Goal: Information Seeking & Learning: Learn about a topic

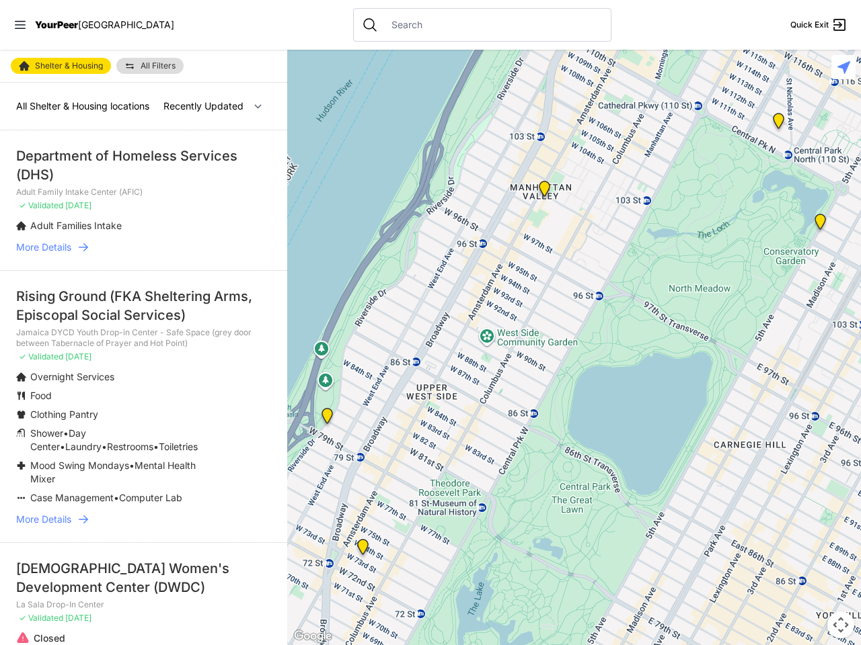
click at [20, 25] on icon at bounding box center [20, 25] width 11 height 8
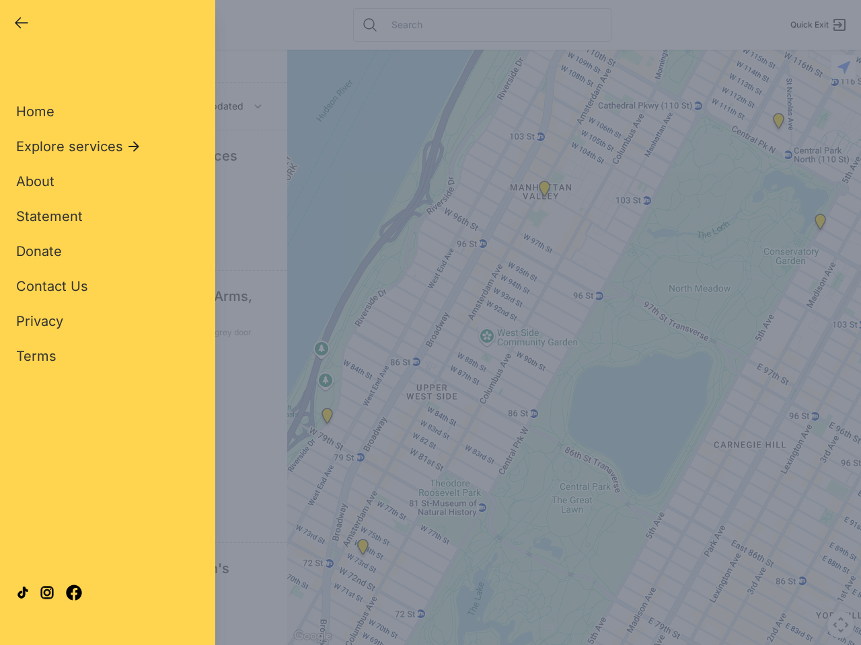
click at [574, 348] on div "Close panel YourPeer [GEOGRAPHIC_DATA] Quick Exit Single Adult Families Soup Ki…" at bounding box center [430, 322] width 861 height 645
click at [327, 419] on div "Close panel YourPeer [GEOGRAPHIC_DATA] Quick Exit Single Adult Families Soup Ki…" at bounding box center [430, 322] width 861 height 645
click at [362, 550] on div "Close panel YourPeer [GEOGRAPHIC_DATA] Quick Exit Single Adult Families Soup Ki…" at bounding box center [430, 322] width 861 height 645
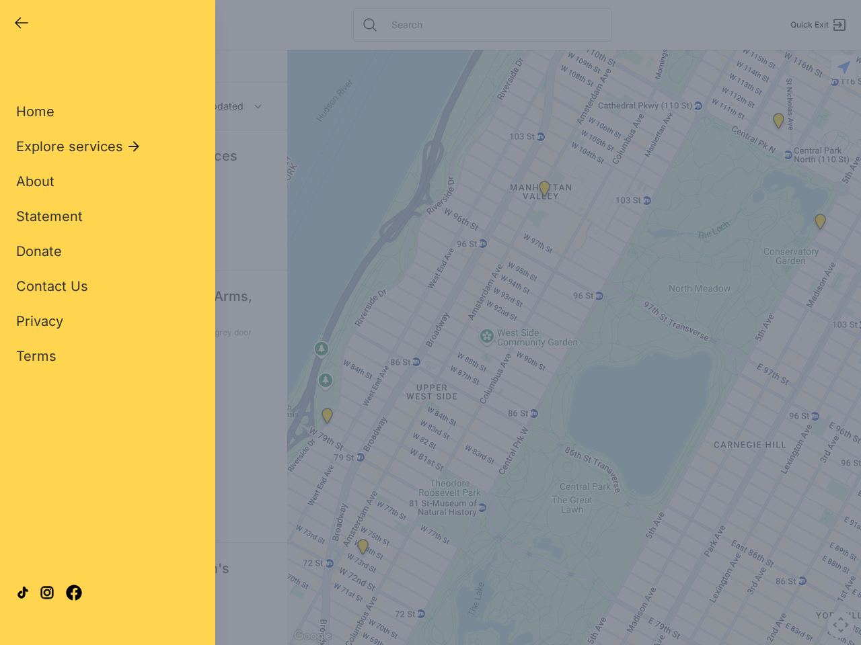
click at [544, 192] on div "Close panel YourPeer [GEOGRAPHIC_DATA] Quick Exit Single Adult Families Soup Ki…" at bounding box center [430, 322] width 861 height 645
click at [820, 225] on div "Close panel YourPeer [GEOGRAPHIC_DATA] Quick Exit Single Adult Families Soup Ki…" at bounding box center [430, 322] width 861 height 645
click at [778, 124] on div "Close panel YourPeer [GEOGRAPHIC_DATA] Quick Exit Single Adult Families Soup Ki…" at bounding box center [430, 322] width 861 height 645
click at [840, 625] on div "Close panel YourPeer [GEOGRAPHIC_DATA] Quick Exit Single Adult Families Soup Ki…" at bounding box center [430, 322] width 861 height 645
